Goal: Transaction & Acquisition: Purchase product/service

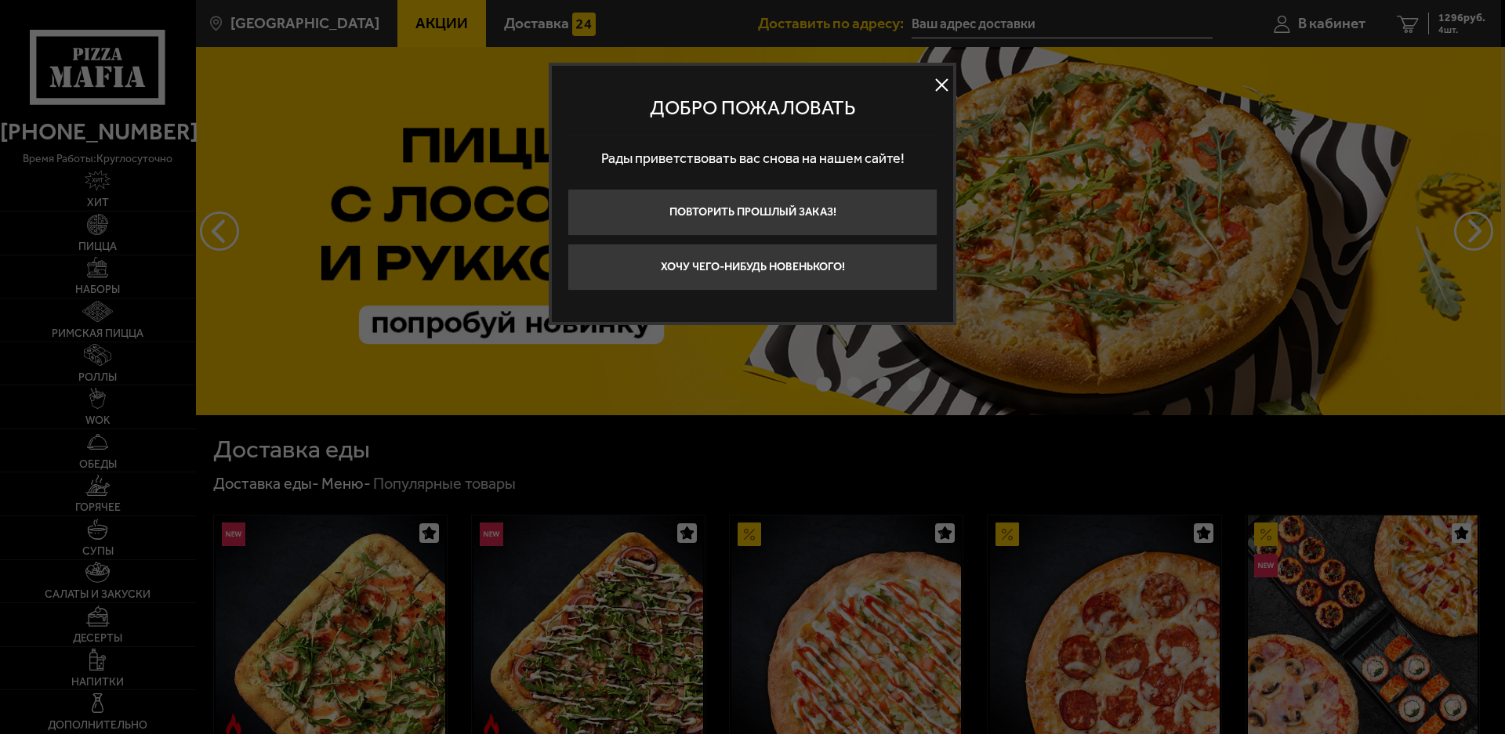
click at [943, 89] on button at bounding box center [942, 86] width 24 height 24
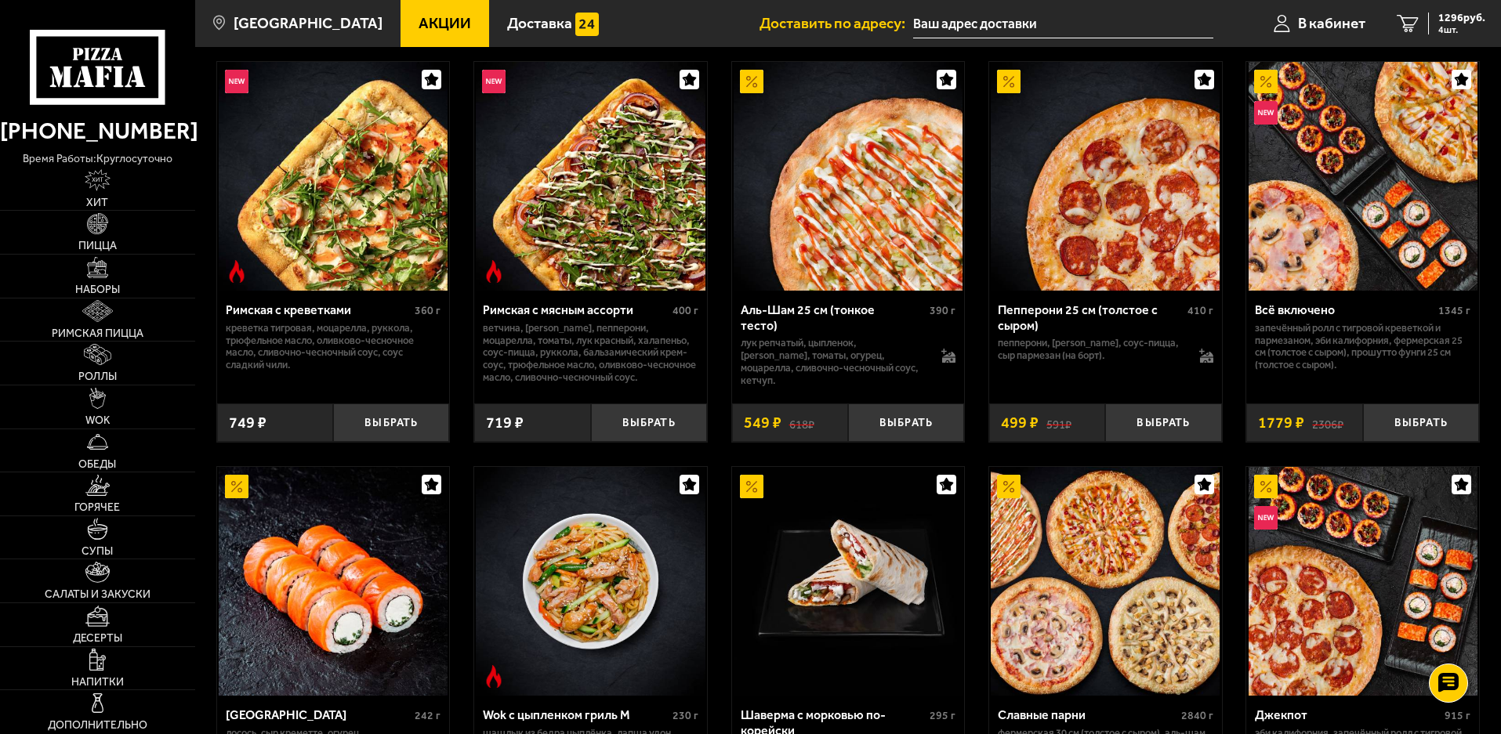
scroll to position [705, 0]
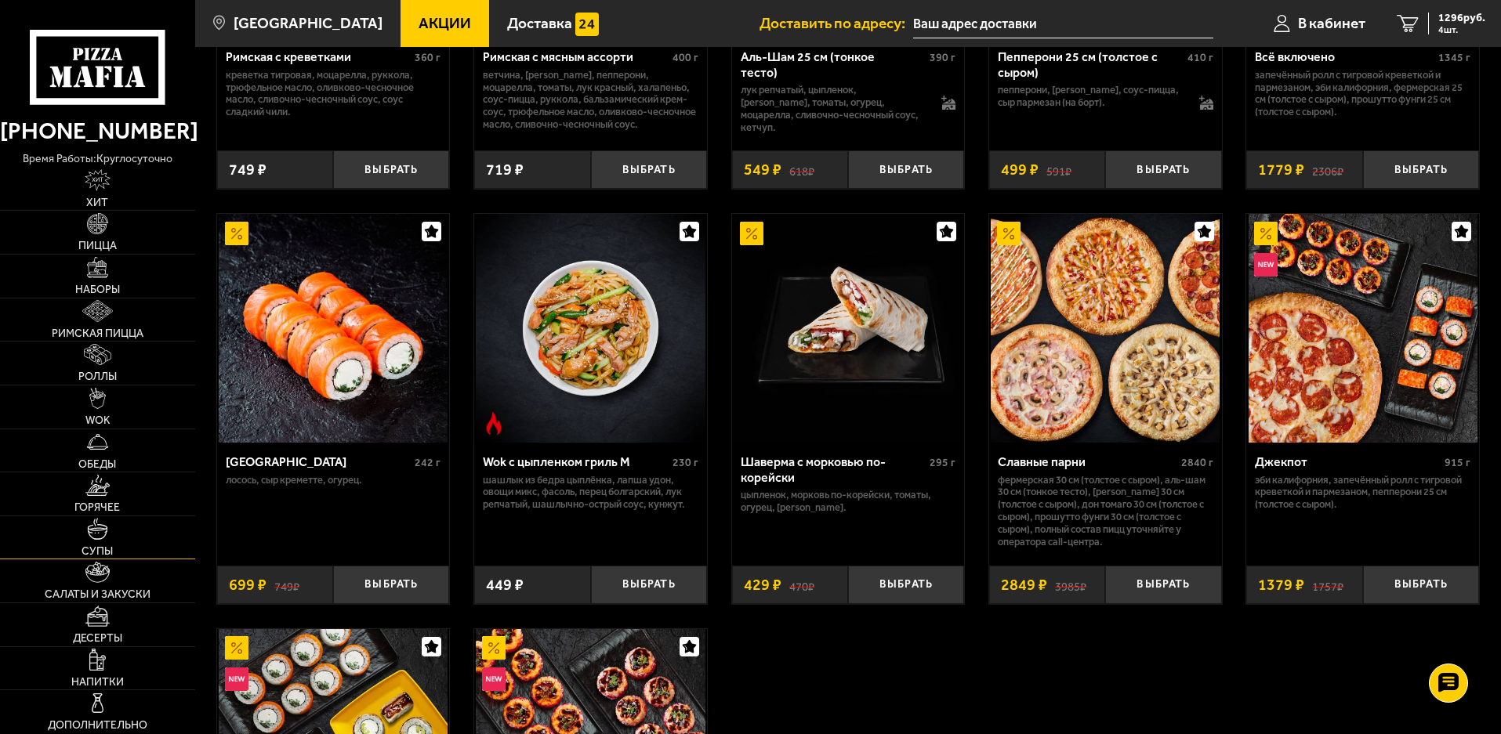
click at [82, 531] on link "Супы" at bounding box center [97, 538] width 195 height 43
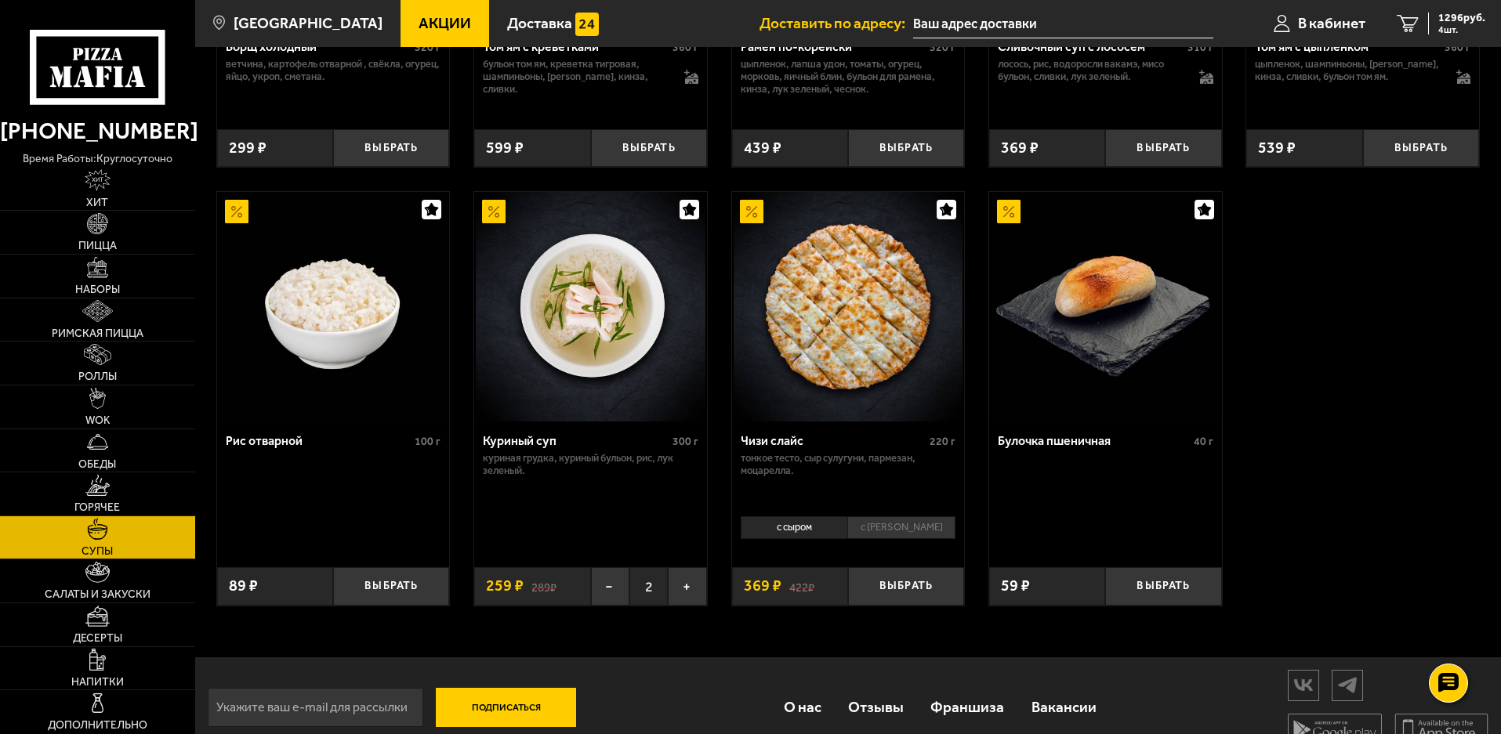
scroll to position [549, 0]
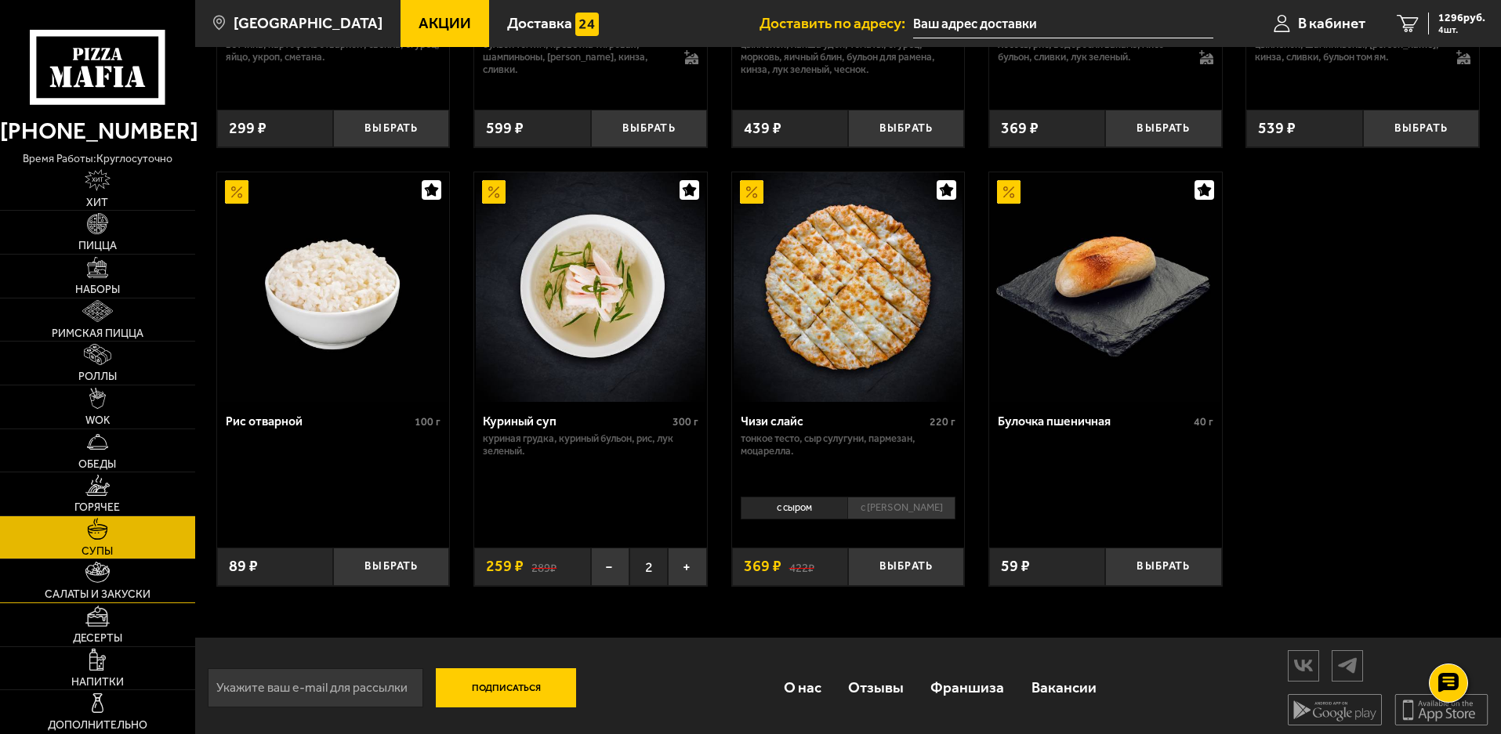
click at [61, 591] on span "Салаты и закуски" at bounding box center [98, 594] width 106 height 11
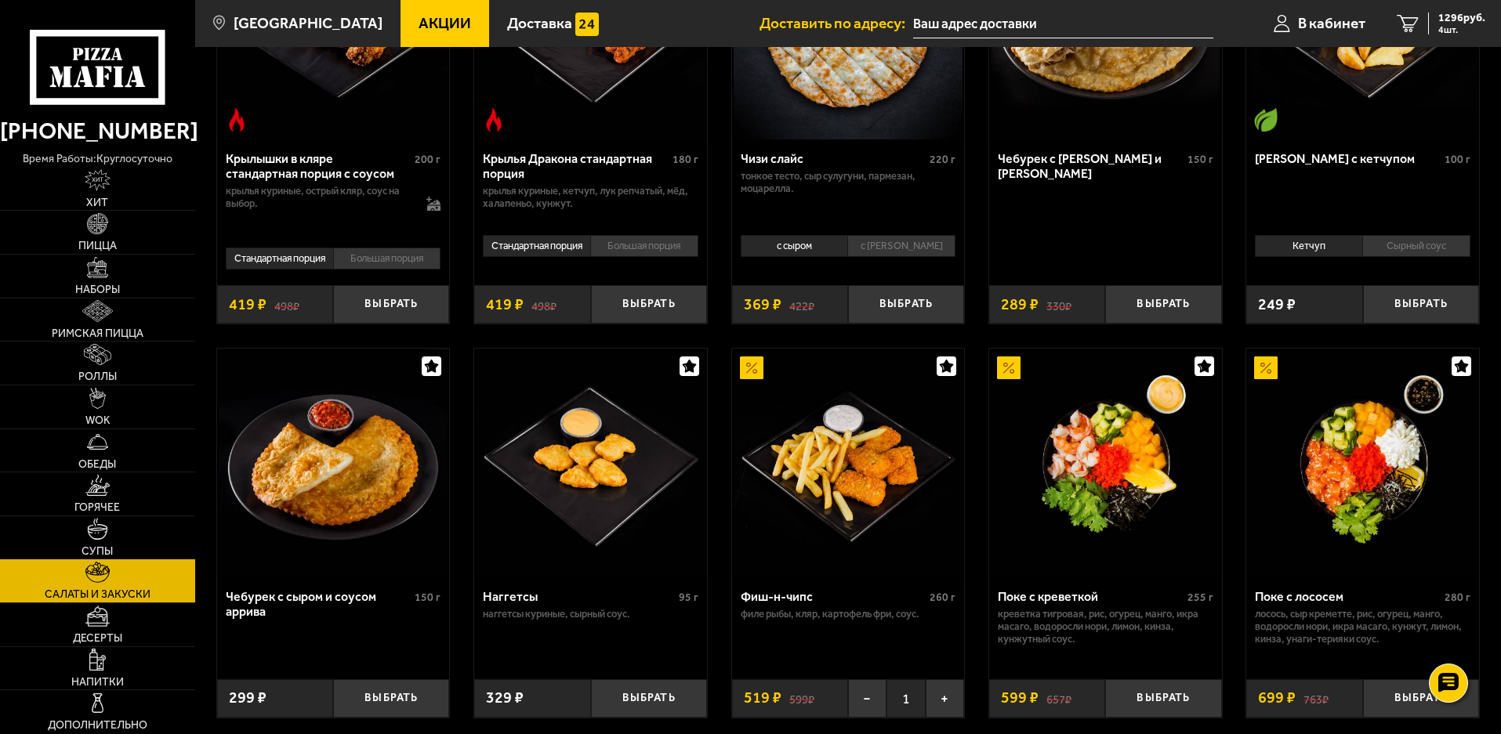
scroll to position [862, 0]
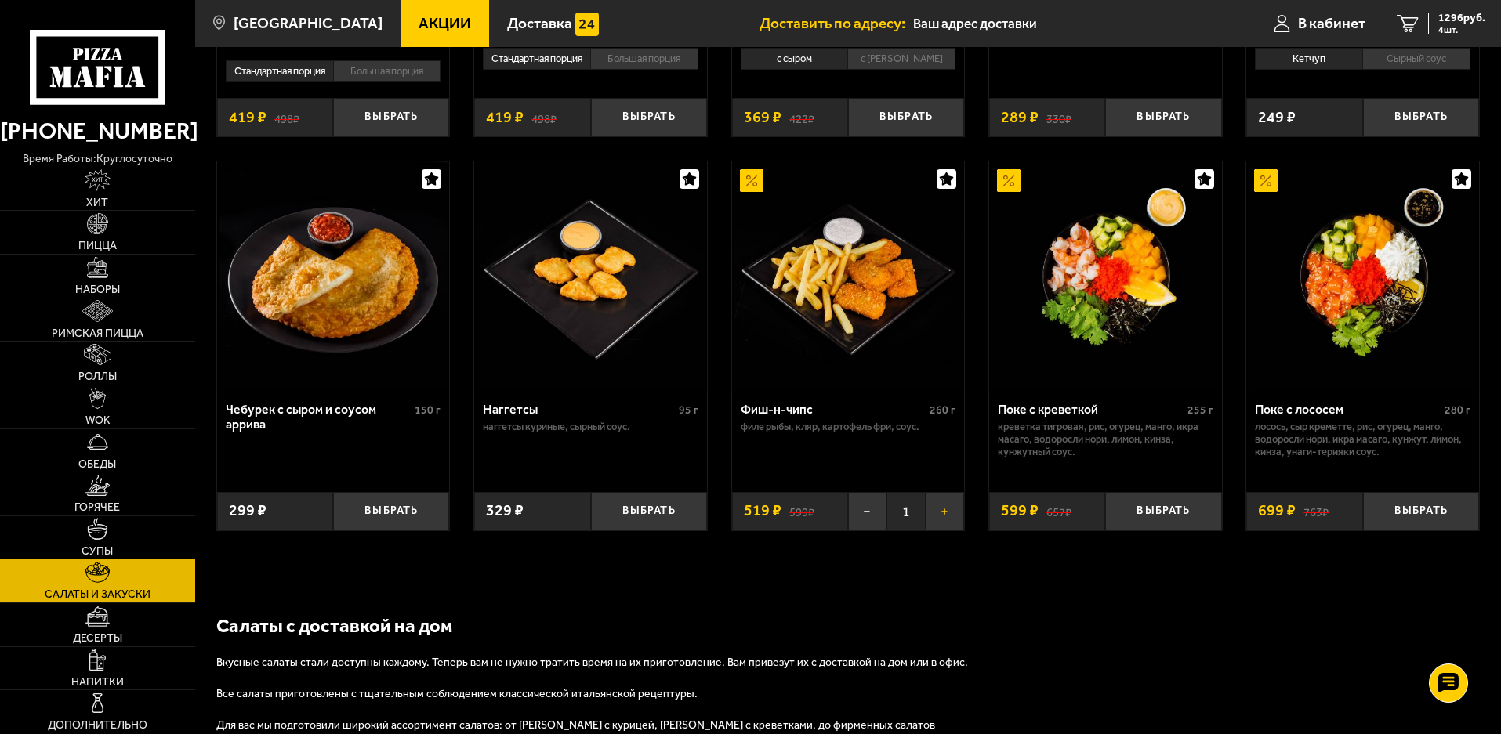
click at [953, 519] on button "+" at bounding box center [945, 511] width 38 height 38
click at [1455, 9] on link "5 1815 руб. 5 шт." at bounding box center [1441, 23] width 120 height 47
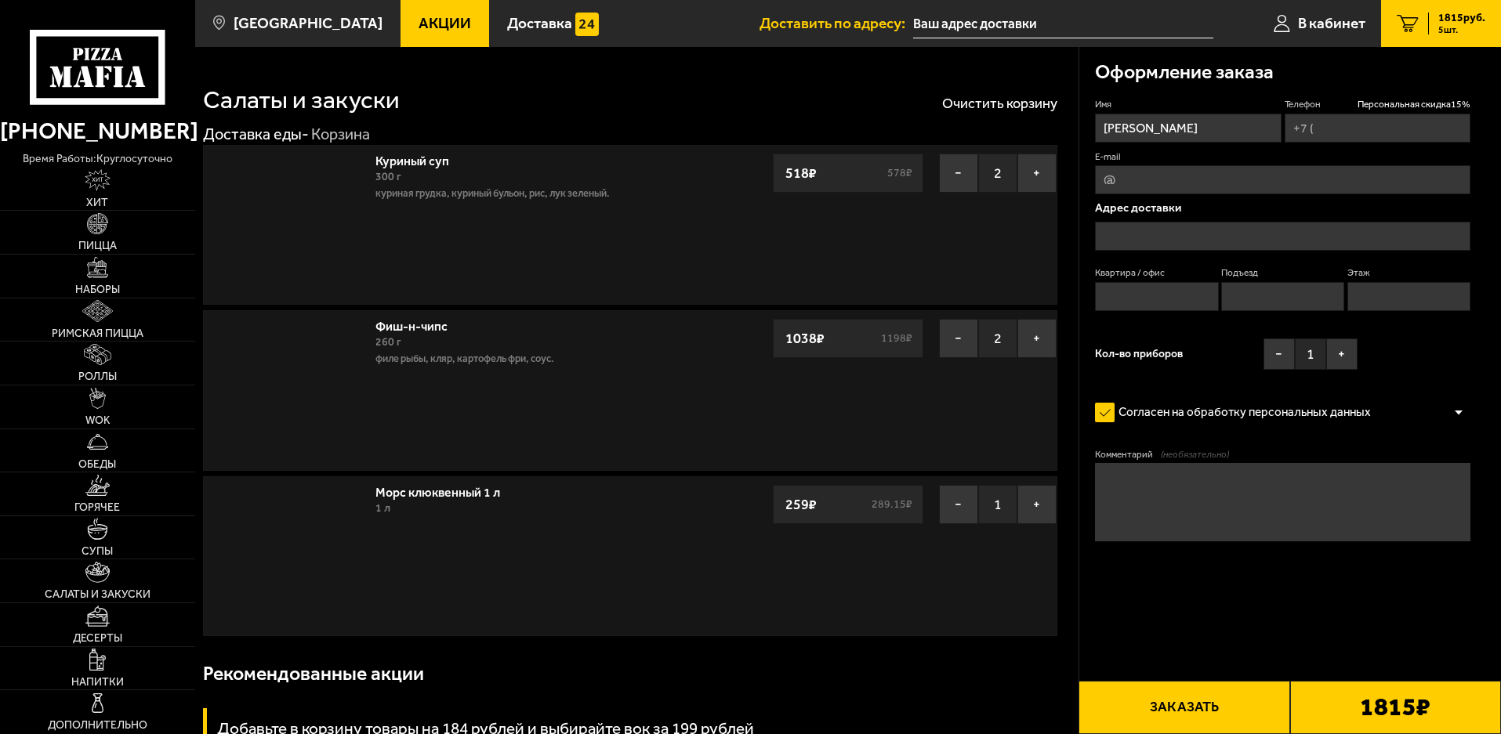
type input "[PHONE_NUMBER]"
type input "[STREET_ADDRESS]"
type input "1"
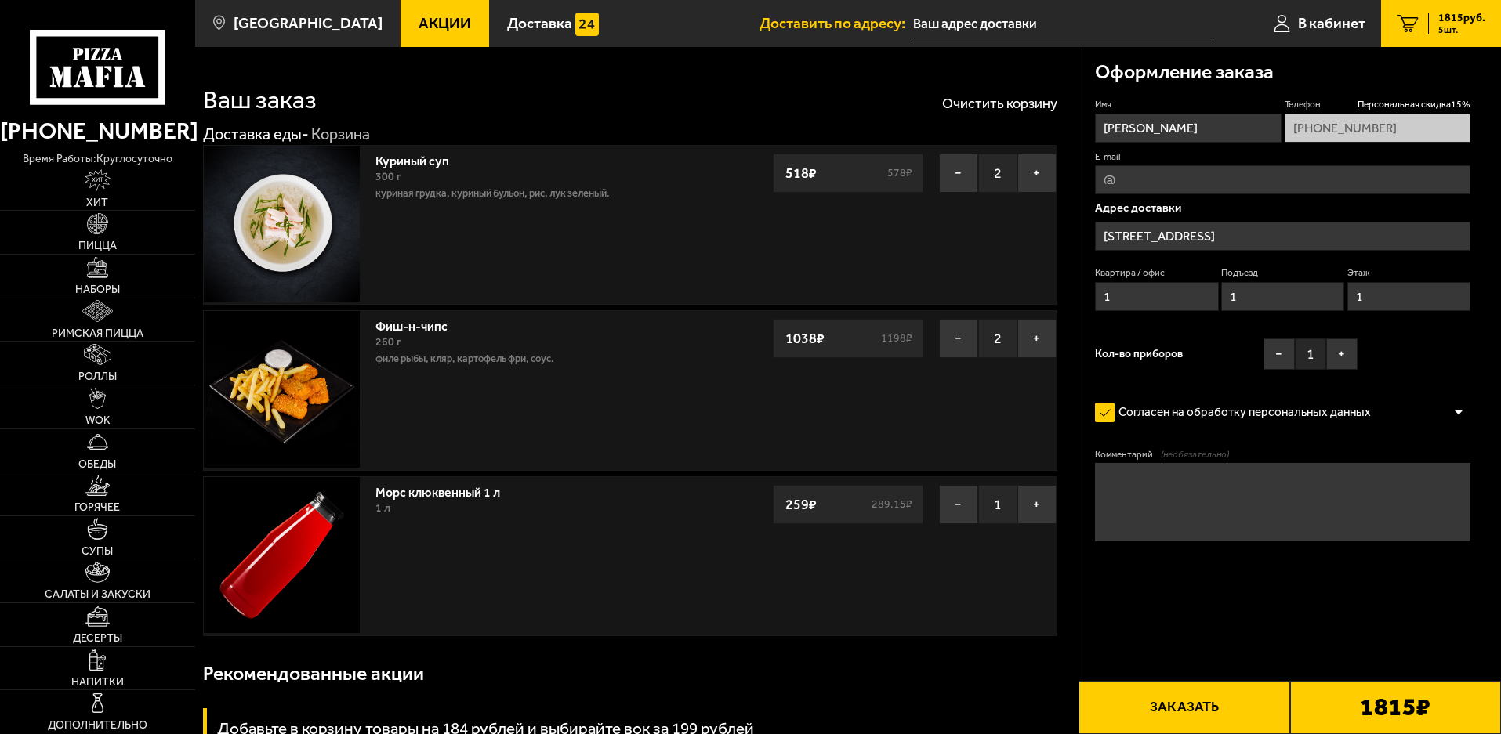
type input "[STREET_ADDRESS]"
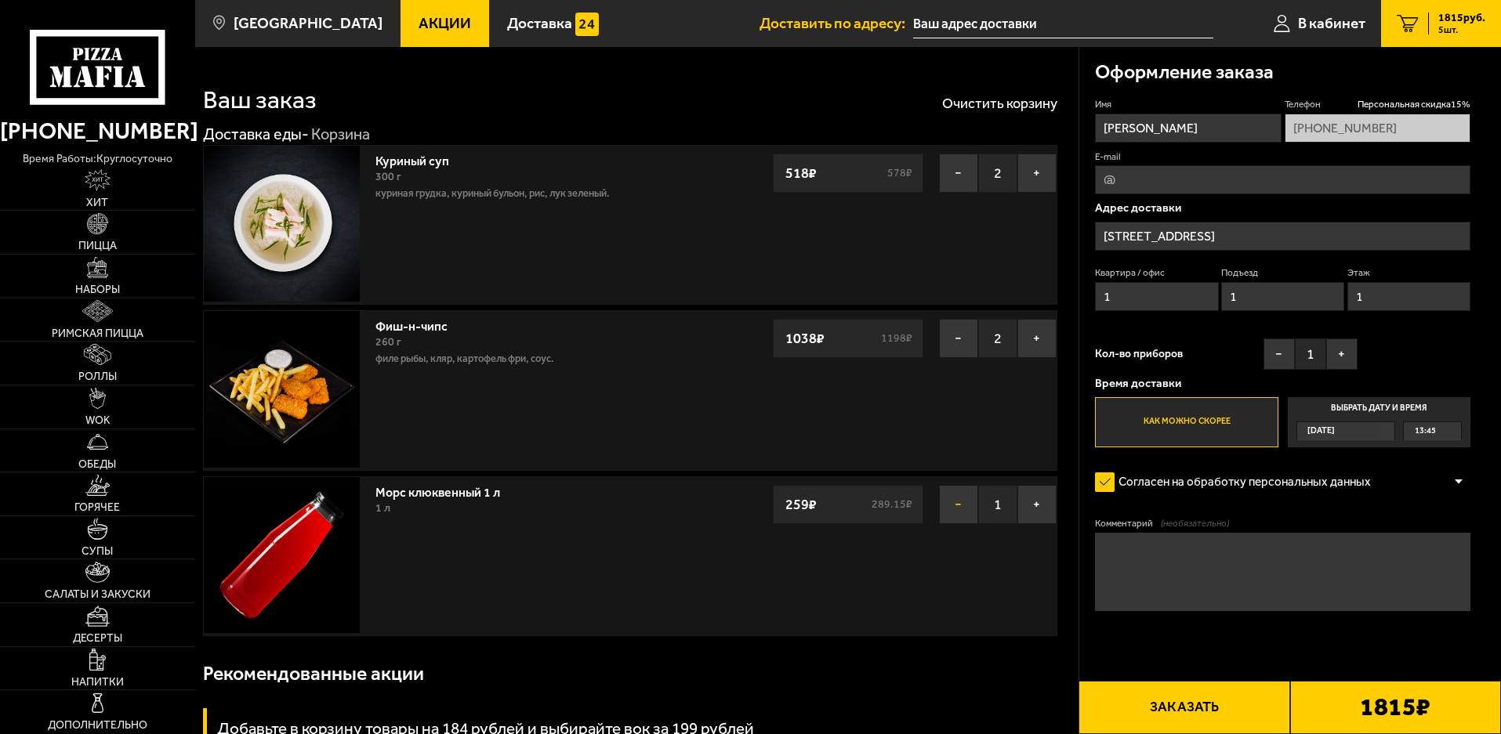
drag, startPoint x: 963, startPoint y: 503, endPoint x: 952, endPoint y: 510, distance: 12.0
click at [952, 510] on button "−" at bounding box center [958, 504] width 39 height 39
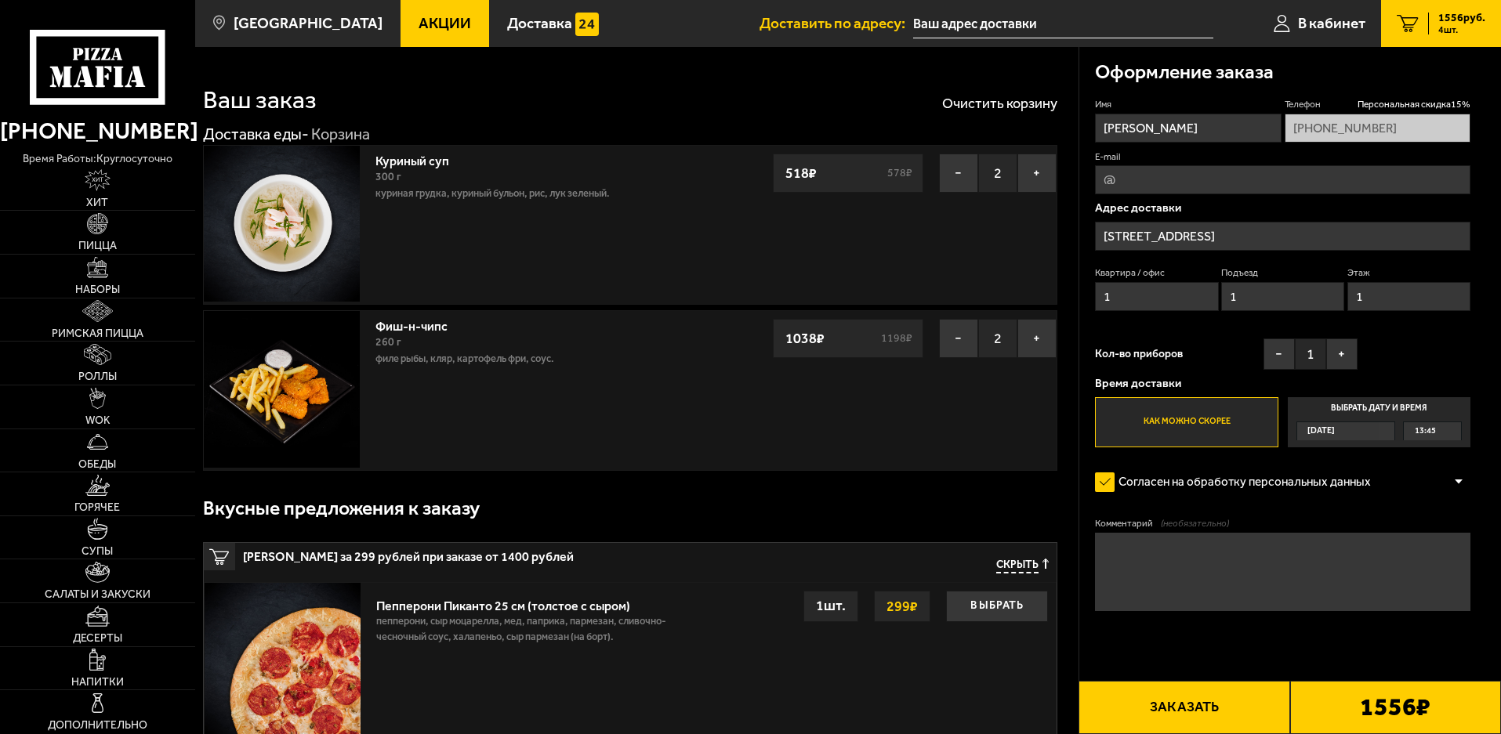
drag, startPoint x: 1274, startPoint y: 313, endPoint x: 1253, endPoint y: 313, distance: 20.4
click at [1253, 313] on div "Квартира / офис 1 Подъезд 1 Этаж 1" at bounding box center [1282, 293] width 375 height 53
type input "2"
click at [1133, 304] on input "1" at bounding box center [1156, 296] width 123 height 29
click at [1133, 302] on input "1" at bounding box center [1156, 296] width 123 height 29
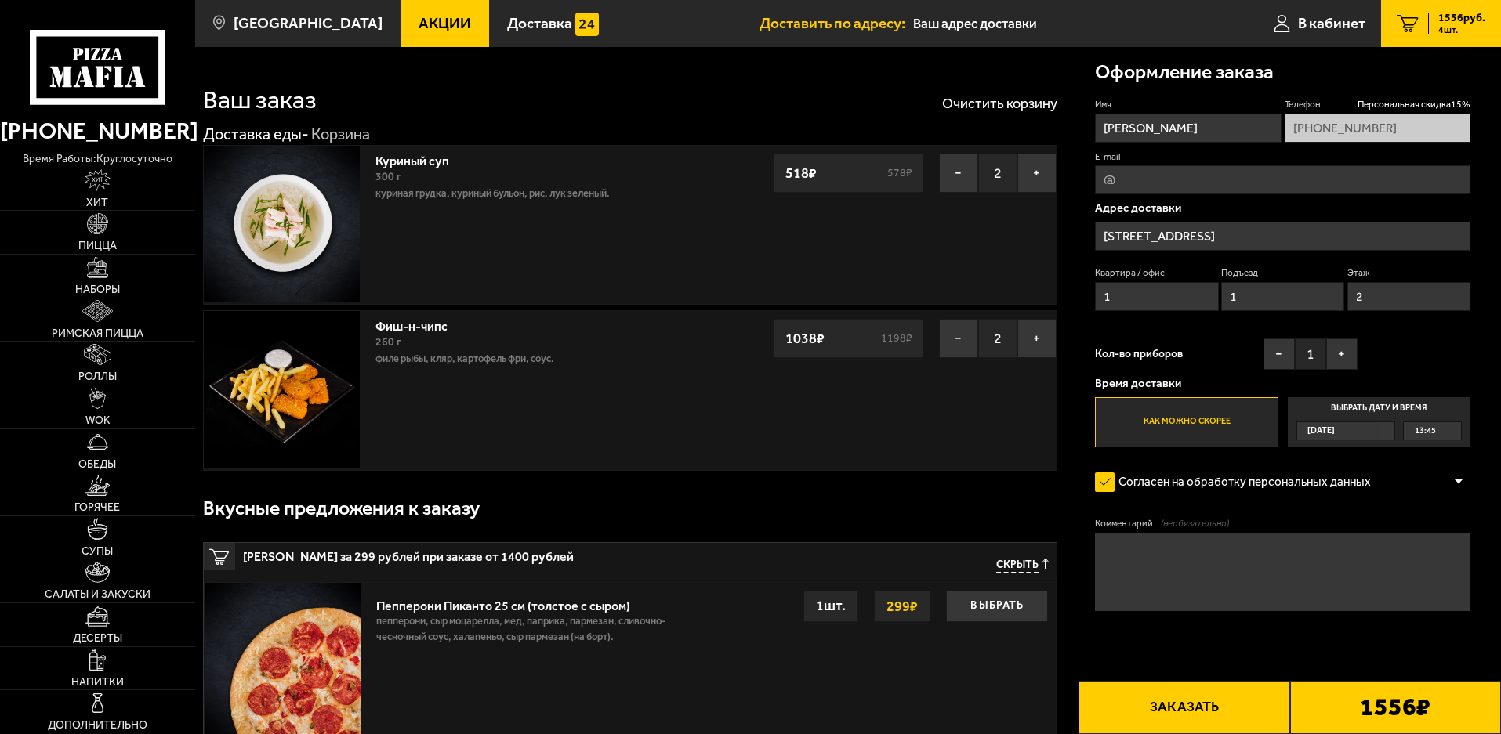
drag, startPoint x: 1133, startPoint y: 302, endPoint x: 1034, endPoint y: 303, distance: 99.6
type input "2"
click at [1348, 349] on button "+" at bounding box center [1341, 354] width 31 height 31
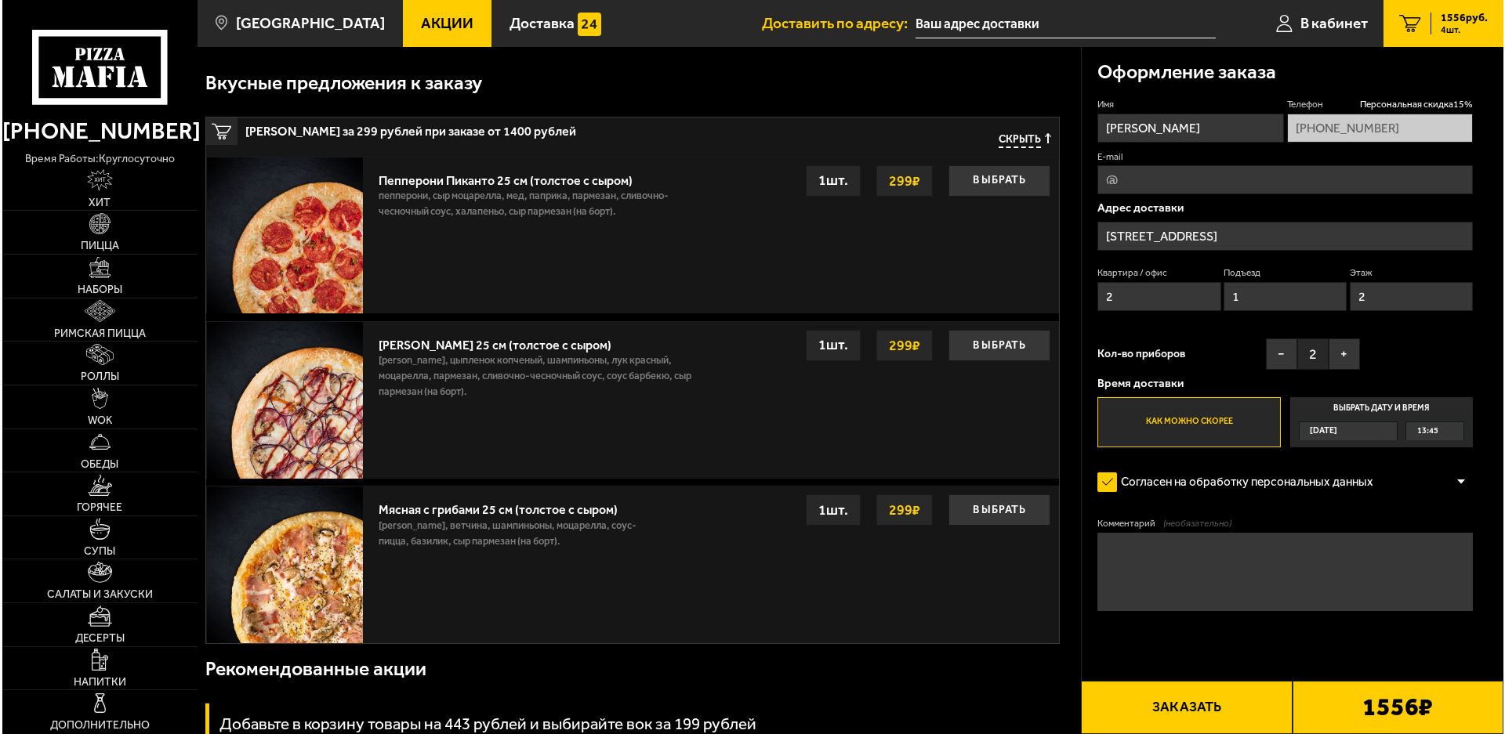
scroll to position [392, 0]
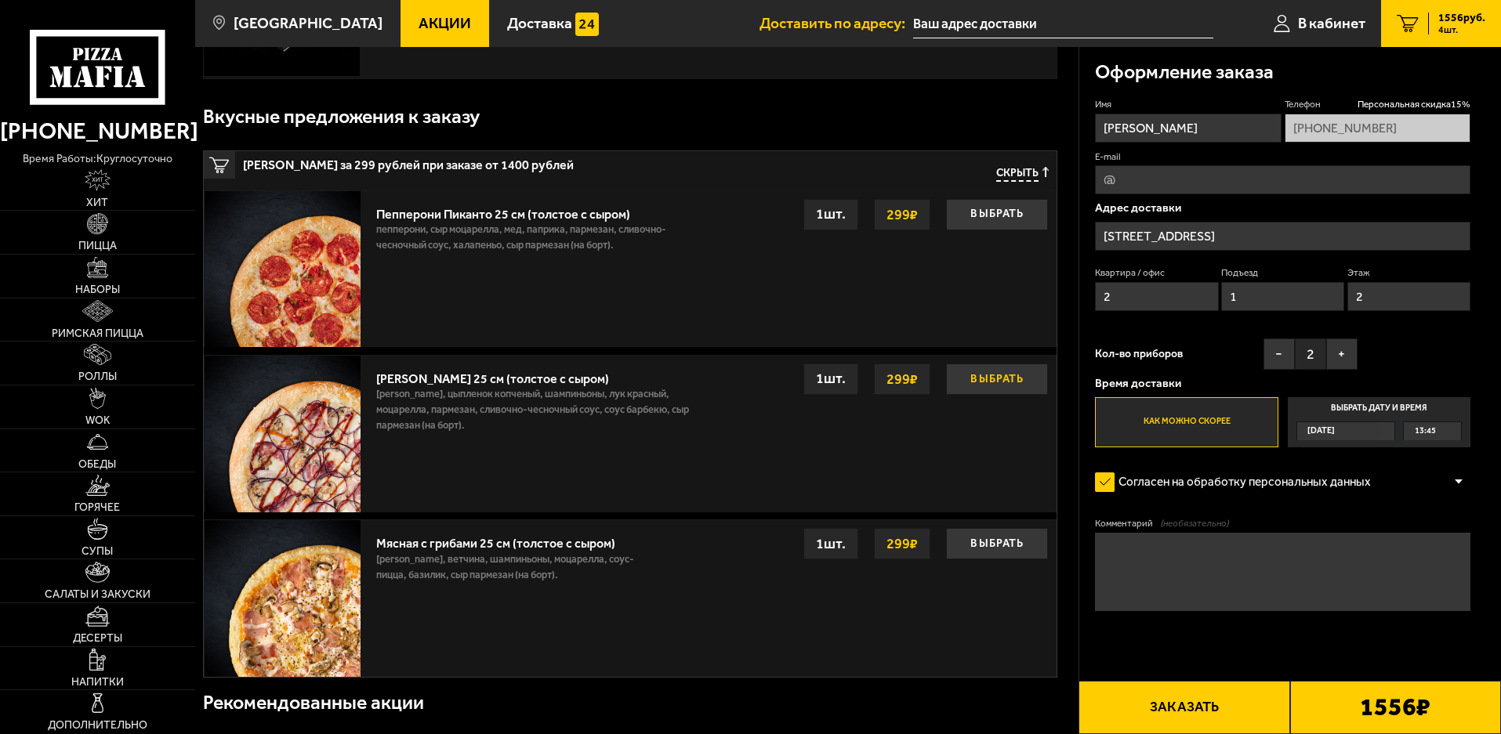
click at [992, 383] on button "Выбрать" at bounding box center [997, 379] width 102 height 31
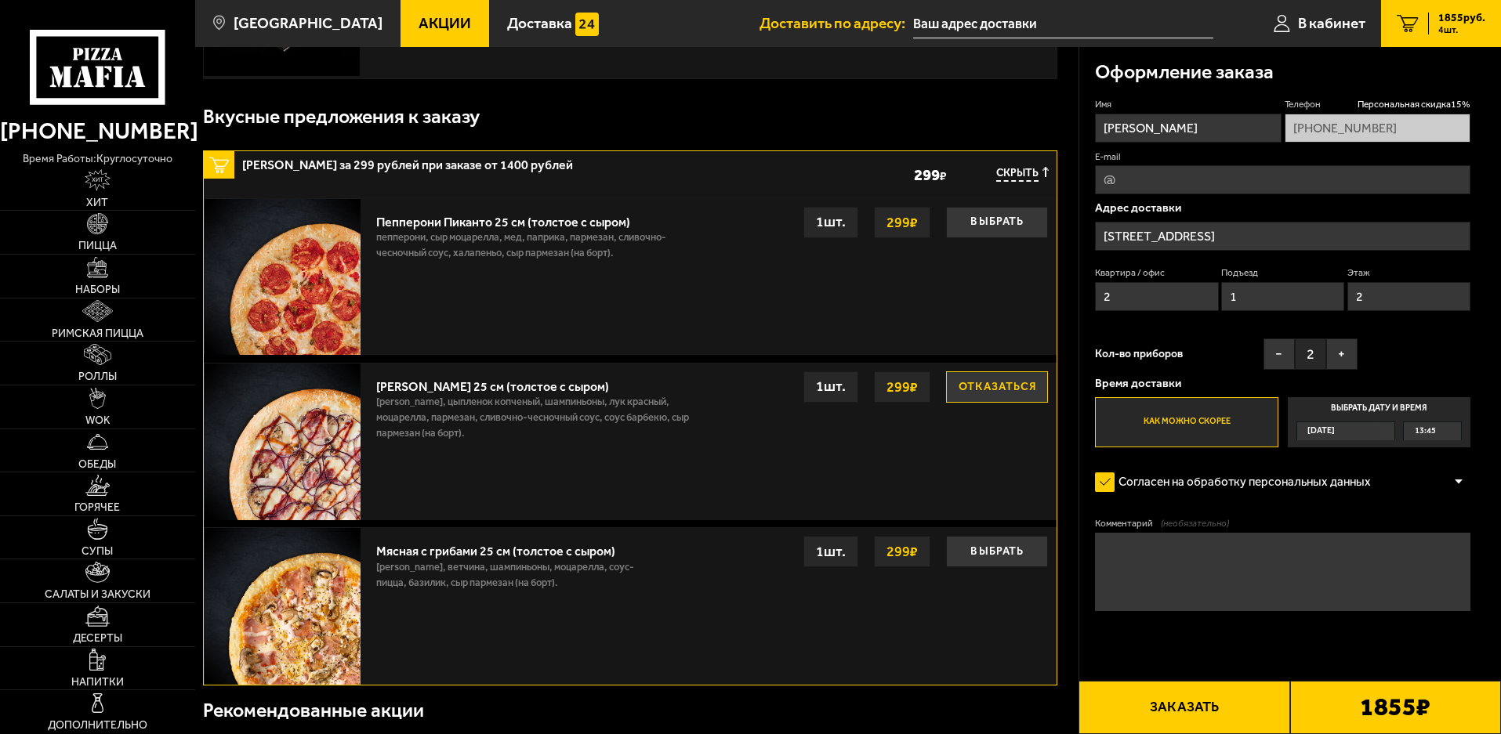
click at [1223, 716] on button "Заказать" at bounding box center [1184, 707] width 211 height 53
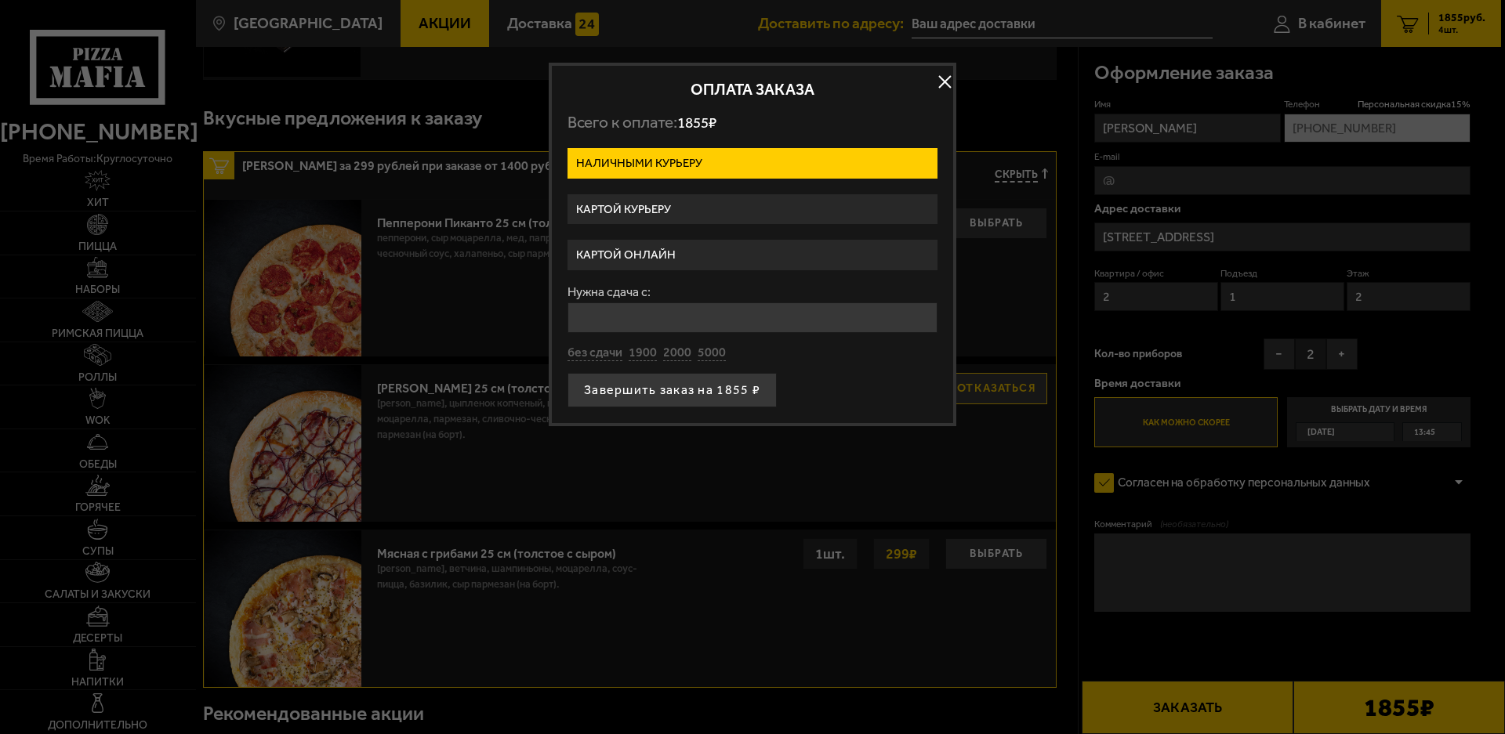
click at [795, 201] on label "Картой курьеру" at bounding box center [753, 209] width 370 height 31
click at [0, 0] on input "Картой курьеру" at bounding box center [0, 0] width 0 height 0
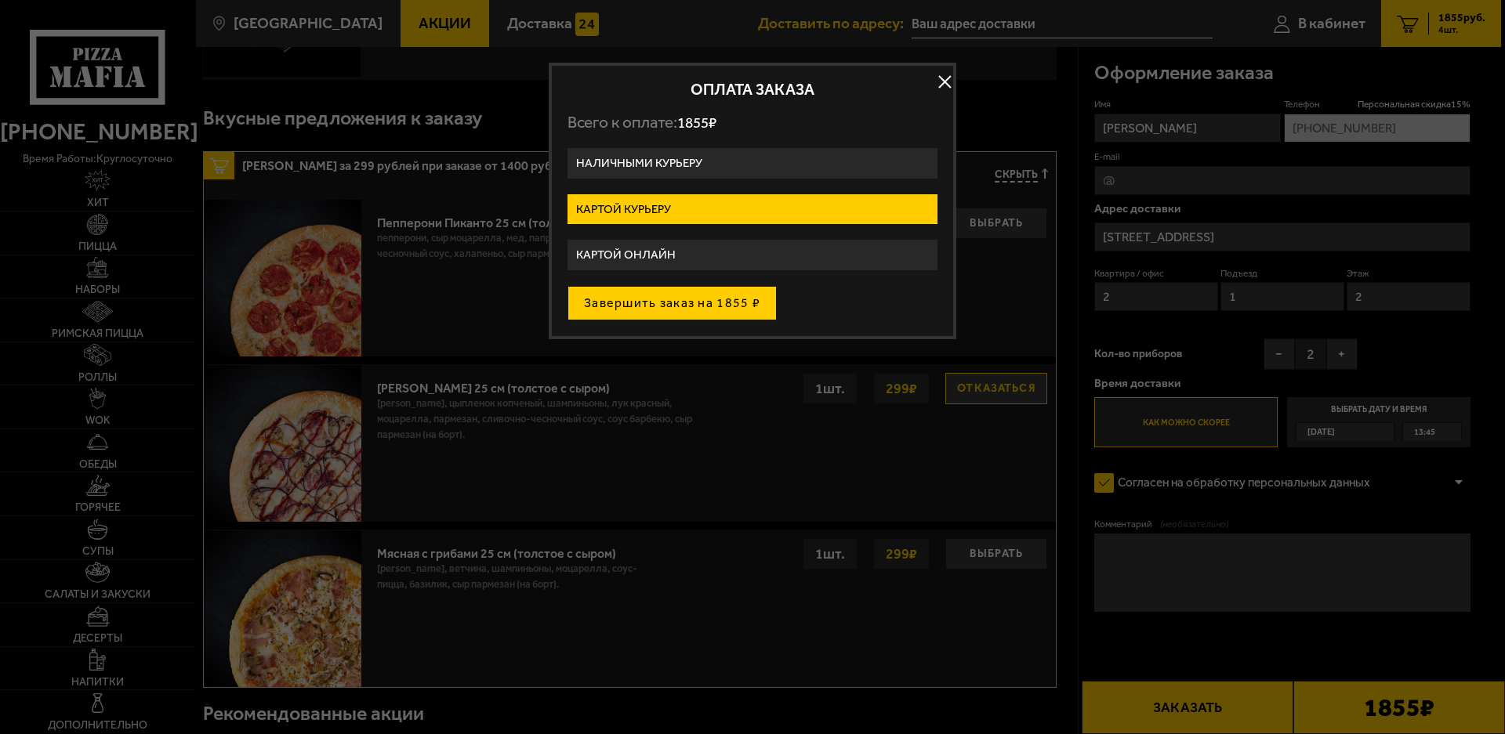
click at [640, 302] on button "Завершить заказ на 1855 ₽" at bounding box center [672, 303] width 209 height 34
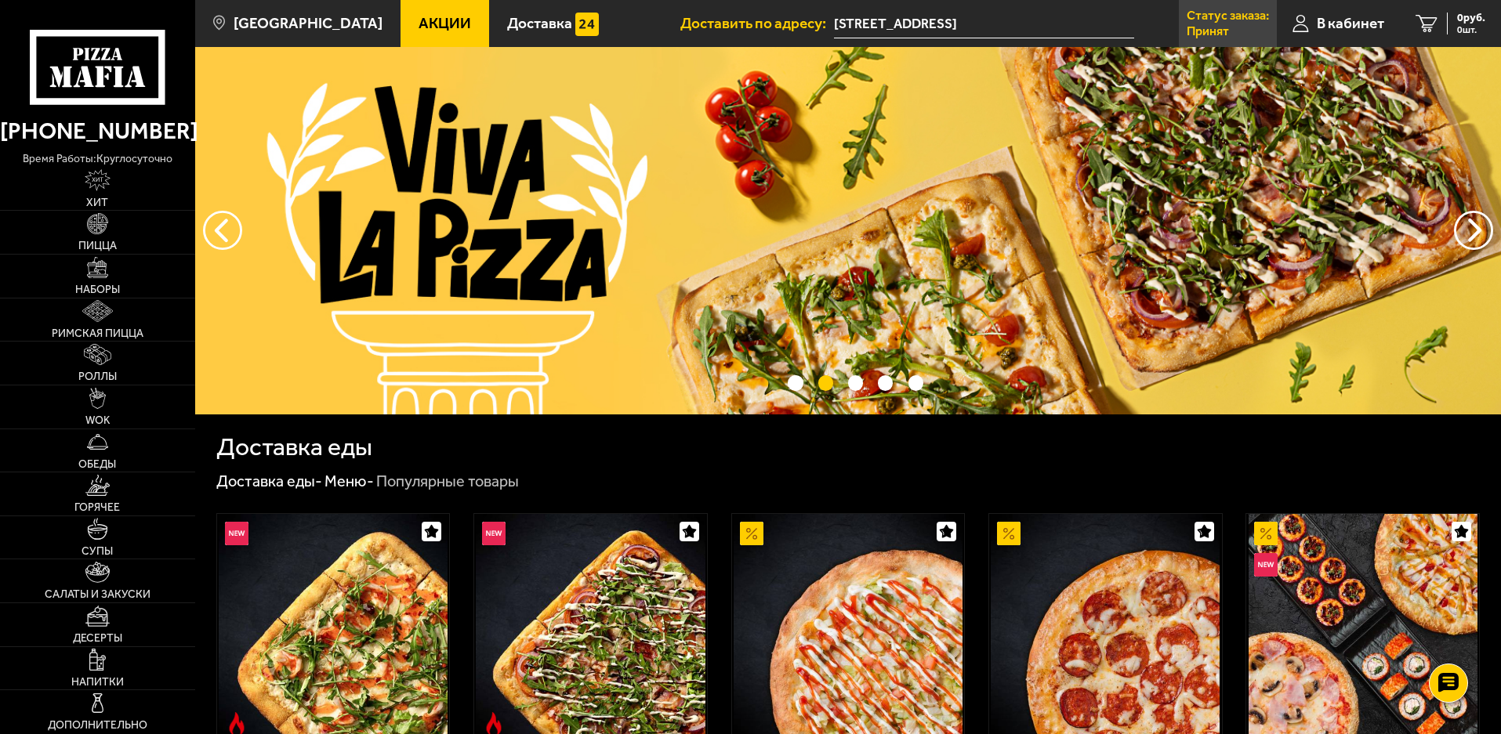
click at [1243, 21] on p "Статус заказа:" at bounding box center [1228, 15] width 82 height 13
